Goal: Information Seeking & Learning: Learn about a topic

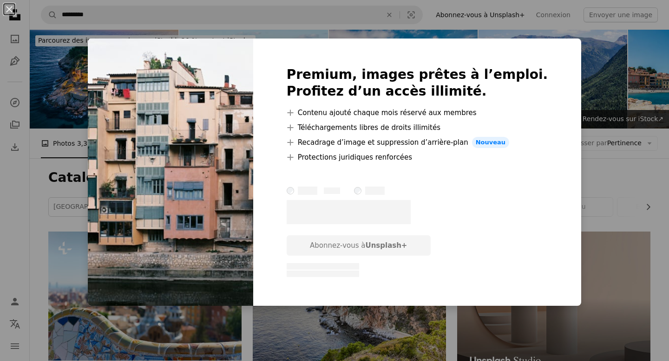
scroll to position [1396, 0]
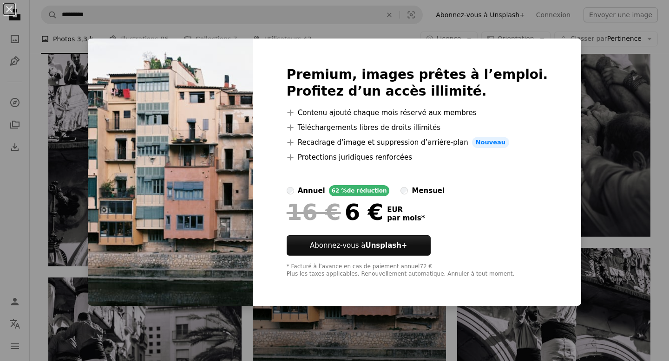
click at [580, 56] on div "An X shape Premium, images prêtes à l’emploi. Profitez d’un accès illimité. A p…" at bounding box center [334, 180] width 669 height 361
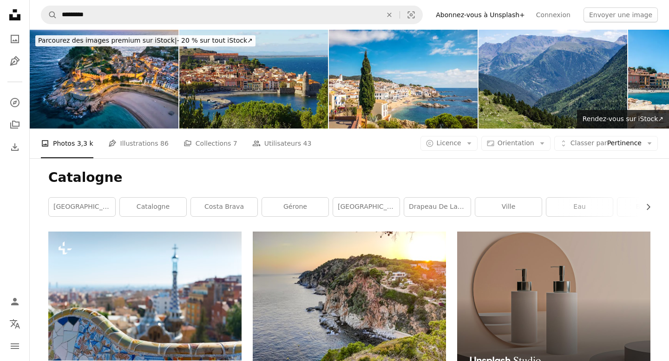
click at [480, 12] on link "Abonnez-vous à Unsplash+" at bounding box center [480, 14] width 100 height 15
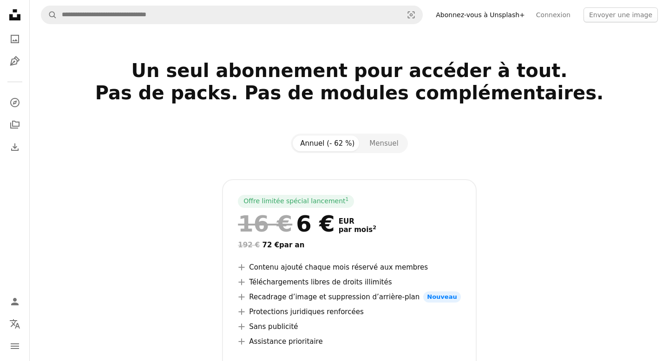
click at [17, 17] on icon at bounding box center [14, 14] width 11 height 11
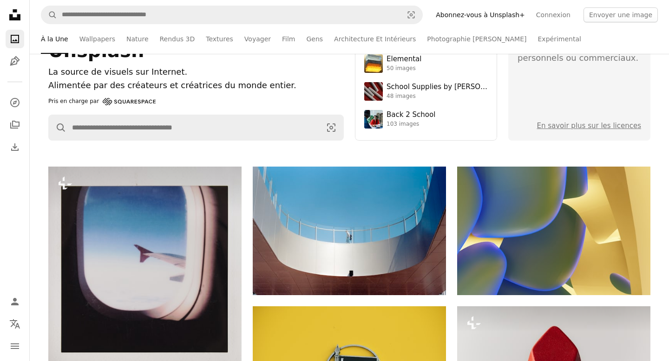
scroll to position [294, 0]
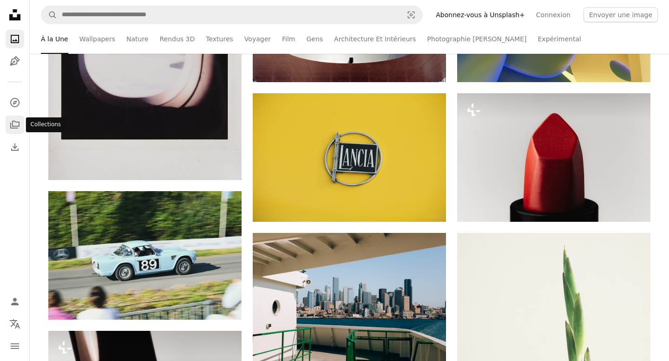
click at [15, 122] on icon "Collections" at bounding box center [14, 125] width 9 height 8
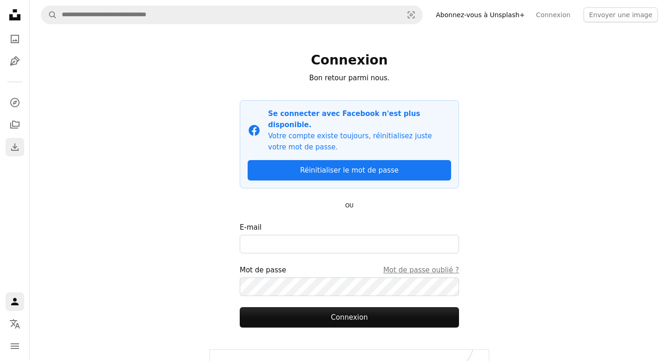
click at [13, 147] on icon "Download" at bounding box center [14, 147] width 11 height 11
click at [18, 148] on icon "Download" at bounding box center [14, 147] width 11 height 11
click at [57, 103] on link "Aujourd'hui" at bounding box center [68, 105] width 76 height 17
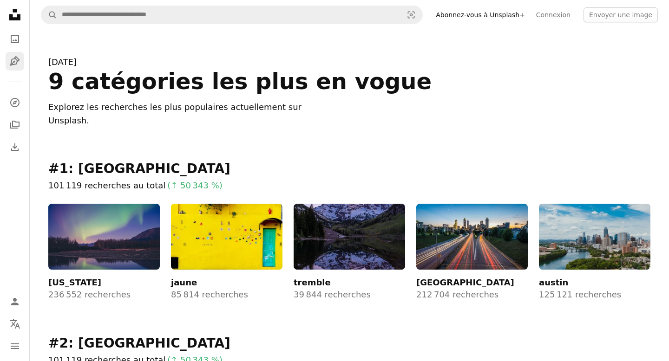
click at [17, 59] on icon "Pen Tool" at bounding box center [14, 61] width 11 height 11
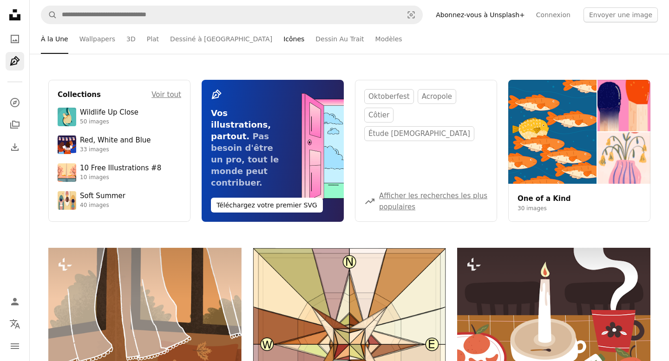
click at [283, 38] on link "Icônes" at bounding box center [293, 39] width 21 height 30
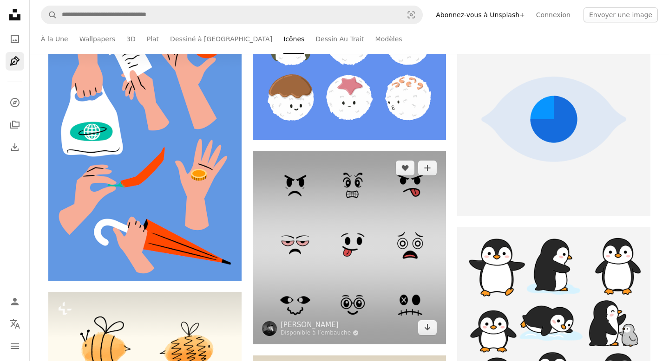
scroll to position [634, 0]
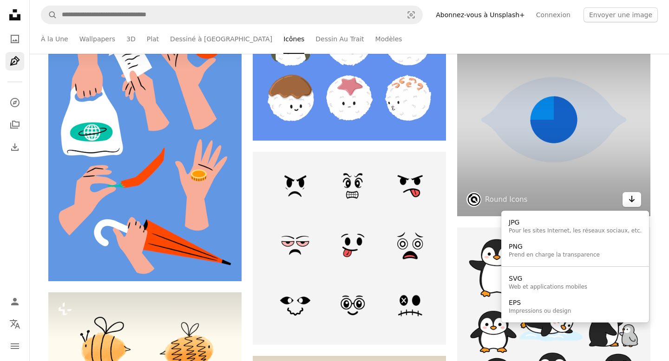
click at [634, 202] on icon "Arrow pointing down" at bounding box center [631, 199] width 7 height 11
click at [533, 280] on div "SVG" at bounding box center [548, 279] width 78 height 9
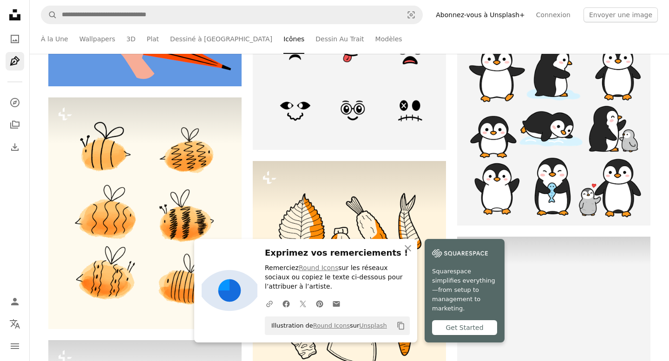
scroll to position [829, 0]
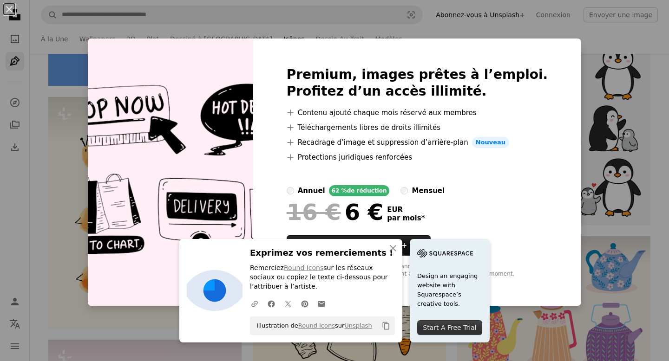
click at [574, 37] on div "An X shape Premium, images prêtes à l’emploi. Profitez d’un accès illimité. A p…" at bounding box center [334, 180] width 669 height 361
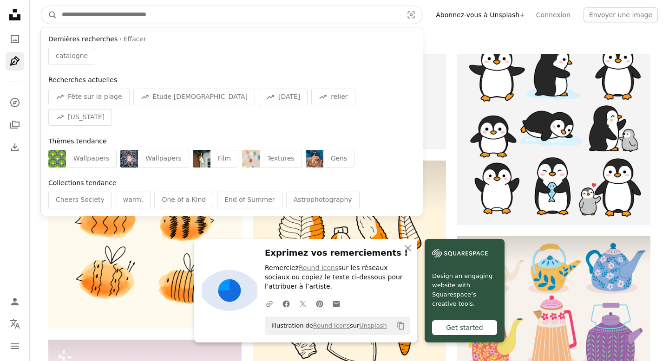
click at [107, 13] on input "Rechercher des visuels sur tout le site" at bounding box center [228, 15] width 343 height 18
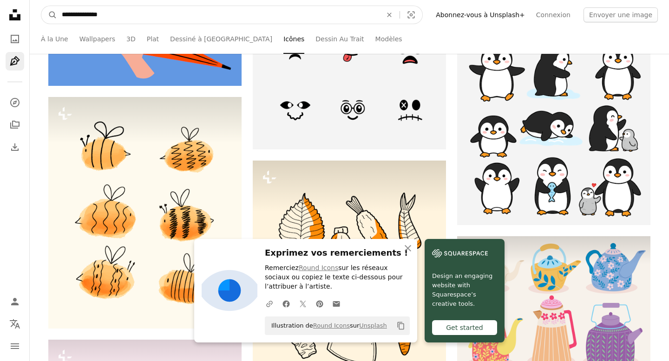
type input "**********"
click button "A magnifying glass" at bounding box center [49, 15] width 16 height 18
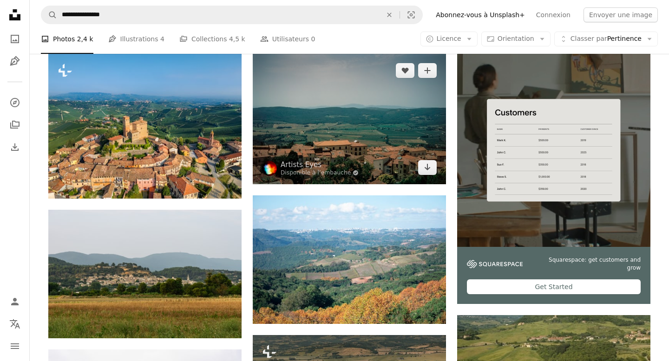
scroll to position [180, 0]
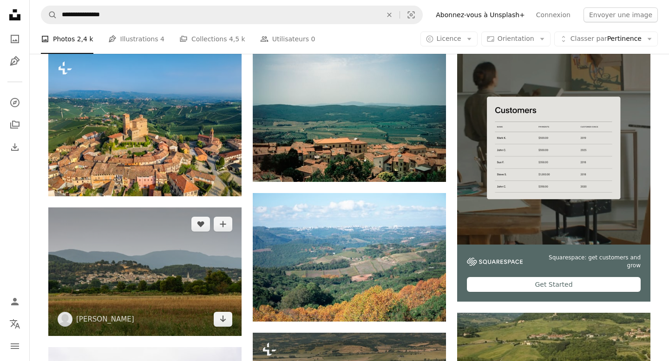
click at [175, 208] on img at bounding box center [144, 272] width 193 height 129
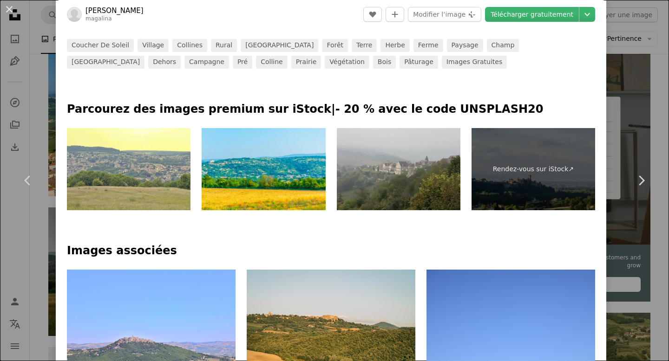
scroll to position [404, 0]
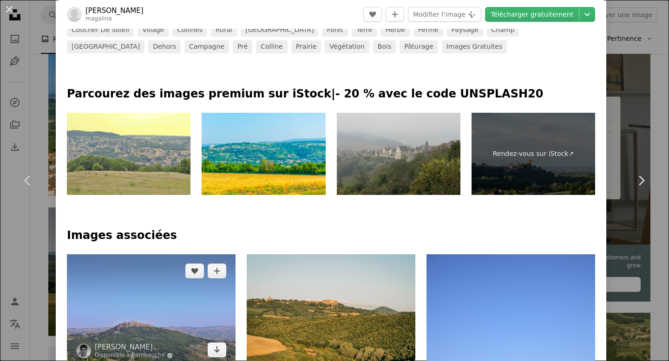
click at [175, 255] on img at bounding box center [151, 311] width 169 height 112
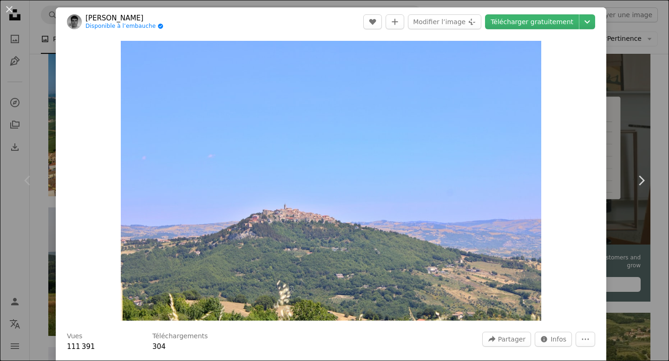
click at [578, 157] on div "Zoom in" at bounding box center [331, 180] width 550 height 289
click at [36, 24] on div "An X shape Chevron left Chevron right [PERSON_NAME] Disponible à l’embauche A c…" at bounding box center [334, 180] width 669 height 361
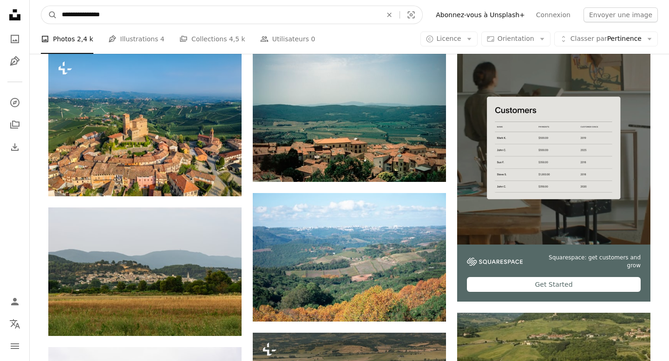
click at [95, 15] on input "**********" at bounding box center [218, 15] width 322 height 18
type input "**********"
click button "A magnifying glass" at bounding box center [49, 15] width 16 height 18
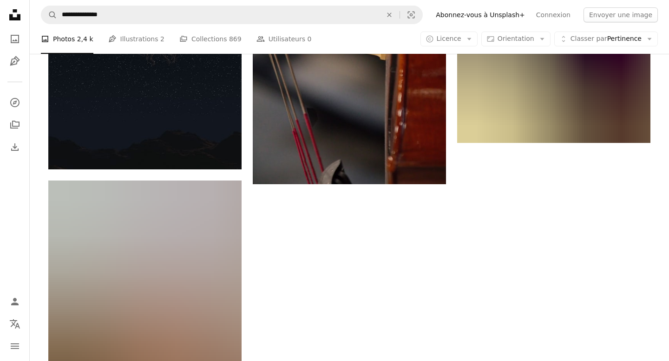
scroll to position [1716, 0]
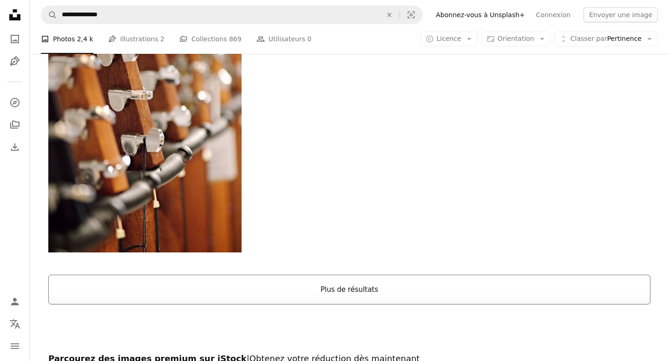
click at [262, 275] on button "Plus de résultats" at bounding box center [349, 290] width 602 height 30
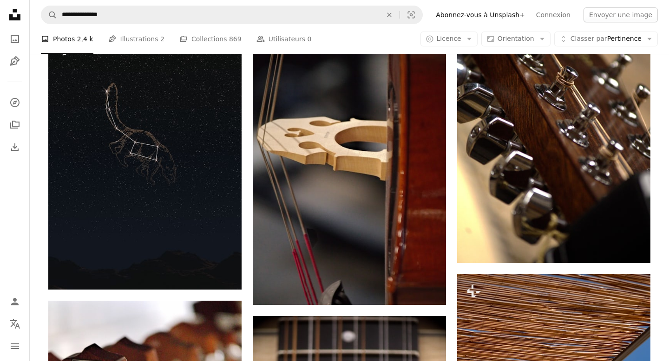
scroll to position [0, 0]
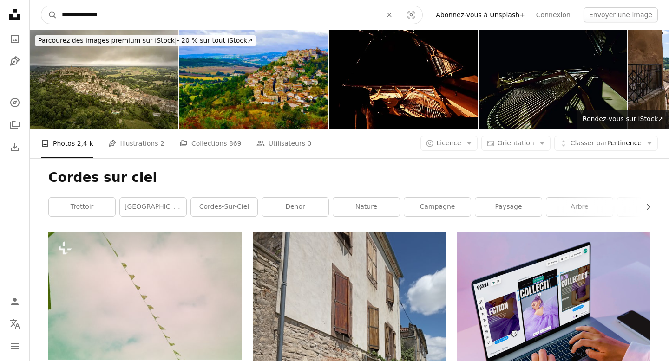
click at [91, 12] on input "**********" at bounding box center [218, 15] width 322 height 18
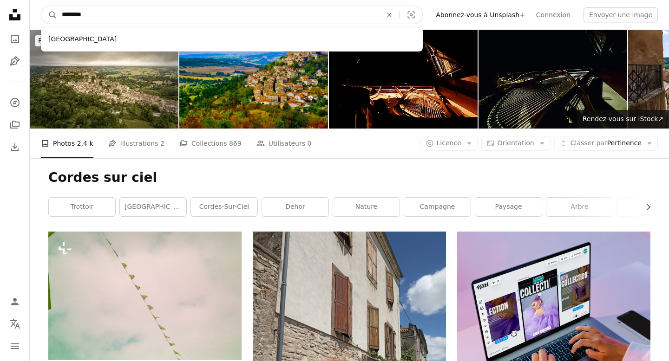
type input "*********"
click button "A magnifying glass" at bounding box center [49, 15] width 16 height 18
